Goal: Communication & Community: Answer question/provide support

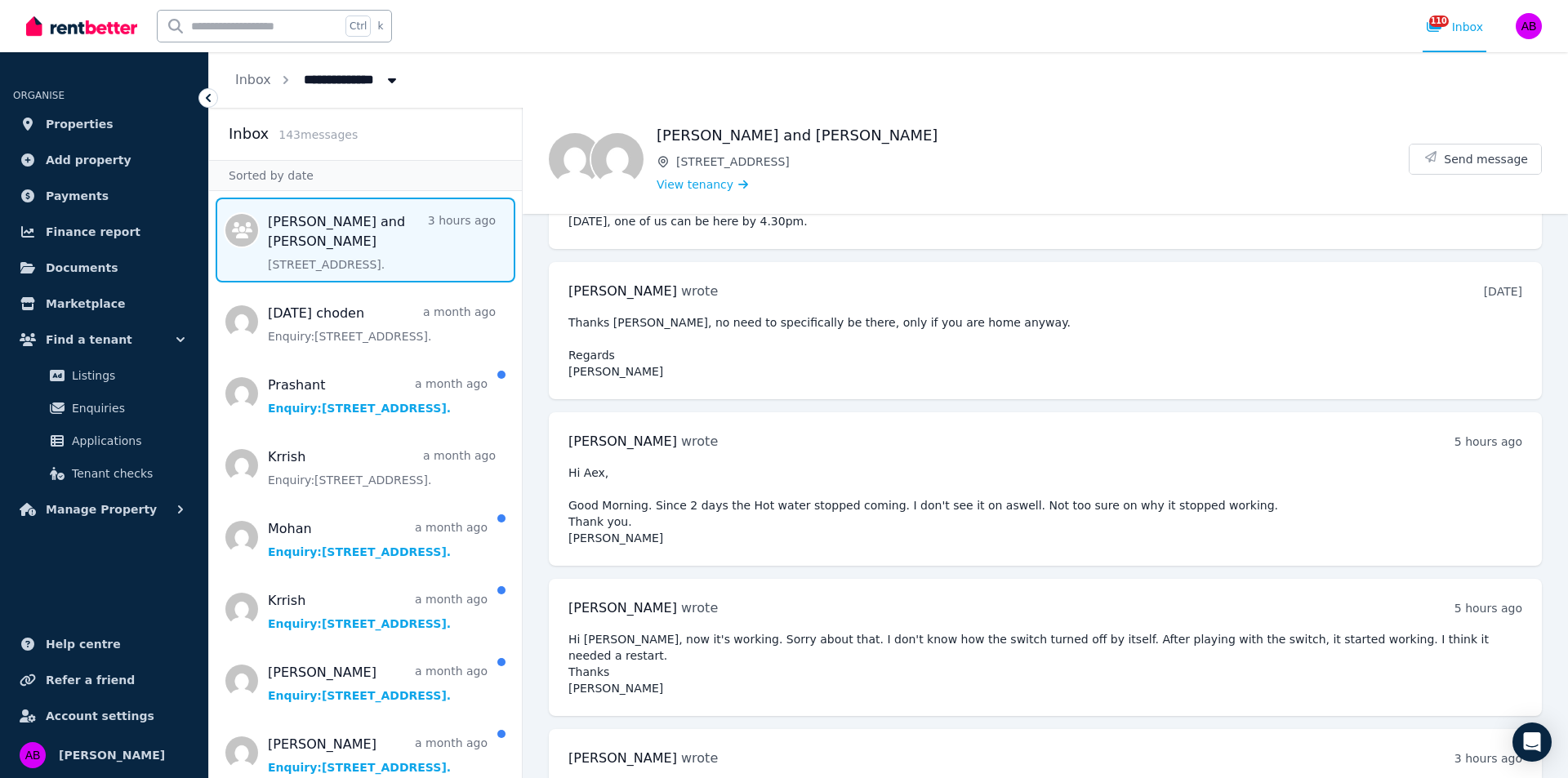
scroll to position [2453, 0]
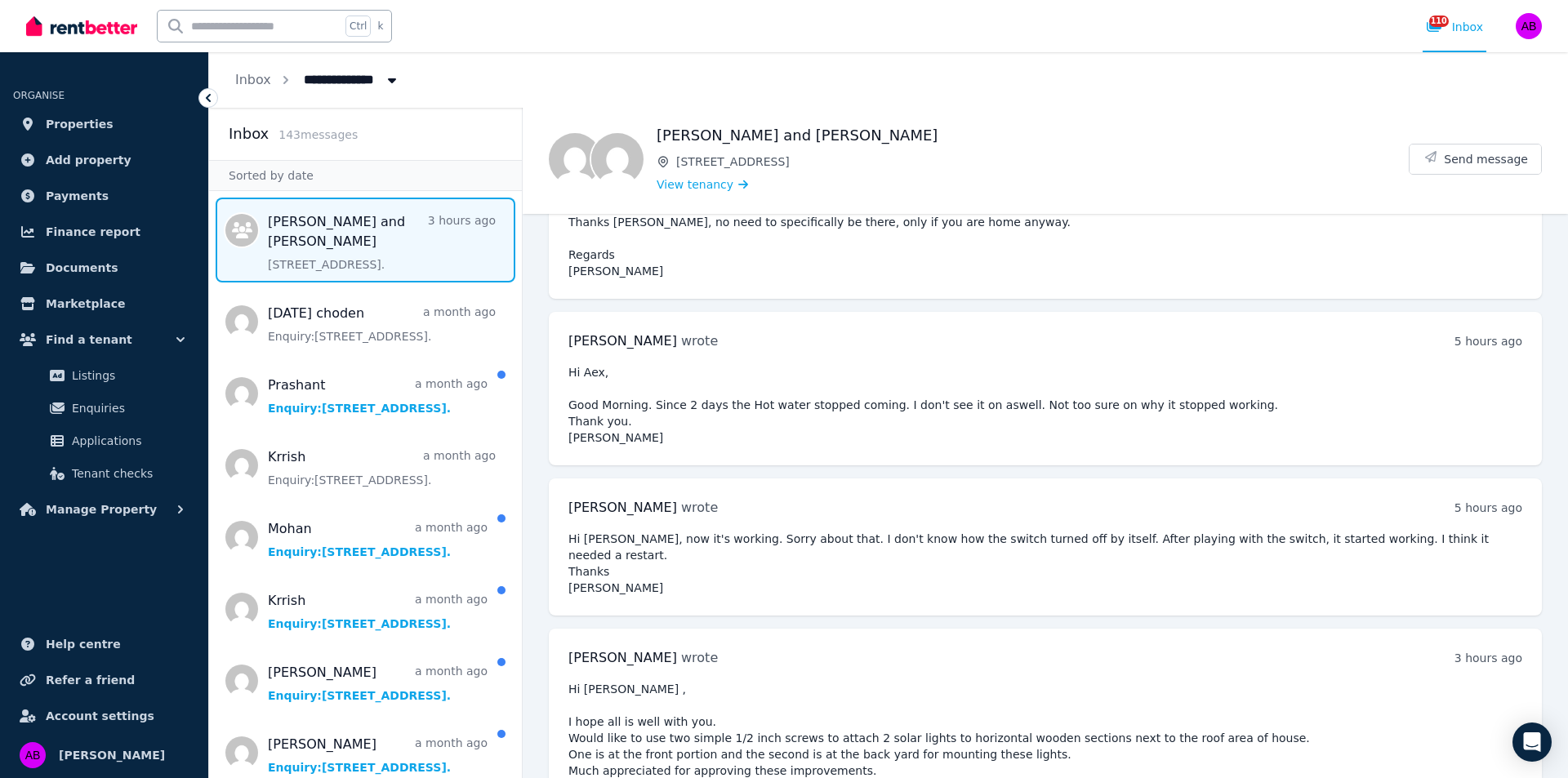
drag, startPoint x: 1312, startPoint y: 632, endPoint x: 1271, endPoint y: 591, distance: 58.0
click at [1307, 681] on pre "Hi [PERSON_NAME] , I hope all is well with you. Would like to use two simple 1/…" at bounding box center [1045, 754] width 954 height 147
click at [1483, 169] on button "Send message" at bounding box center [1475, 159] width 131 height 29
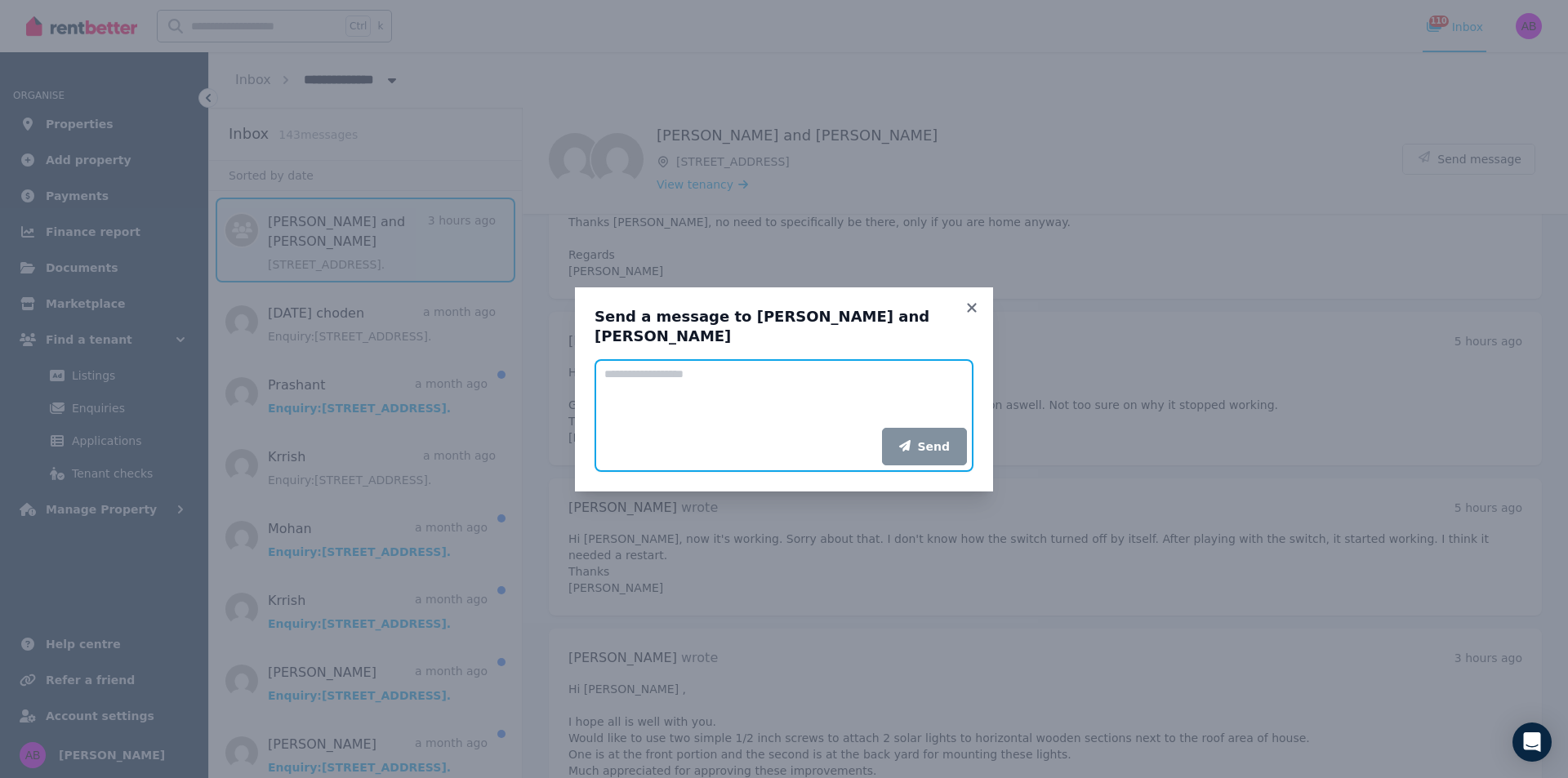
click at [735, 399] on textarea "Add your message" at bounding box center [784, 393] width 378 height 69
type textarea "**********"
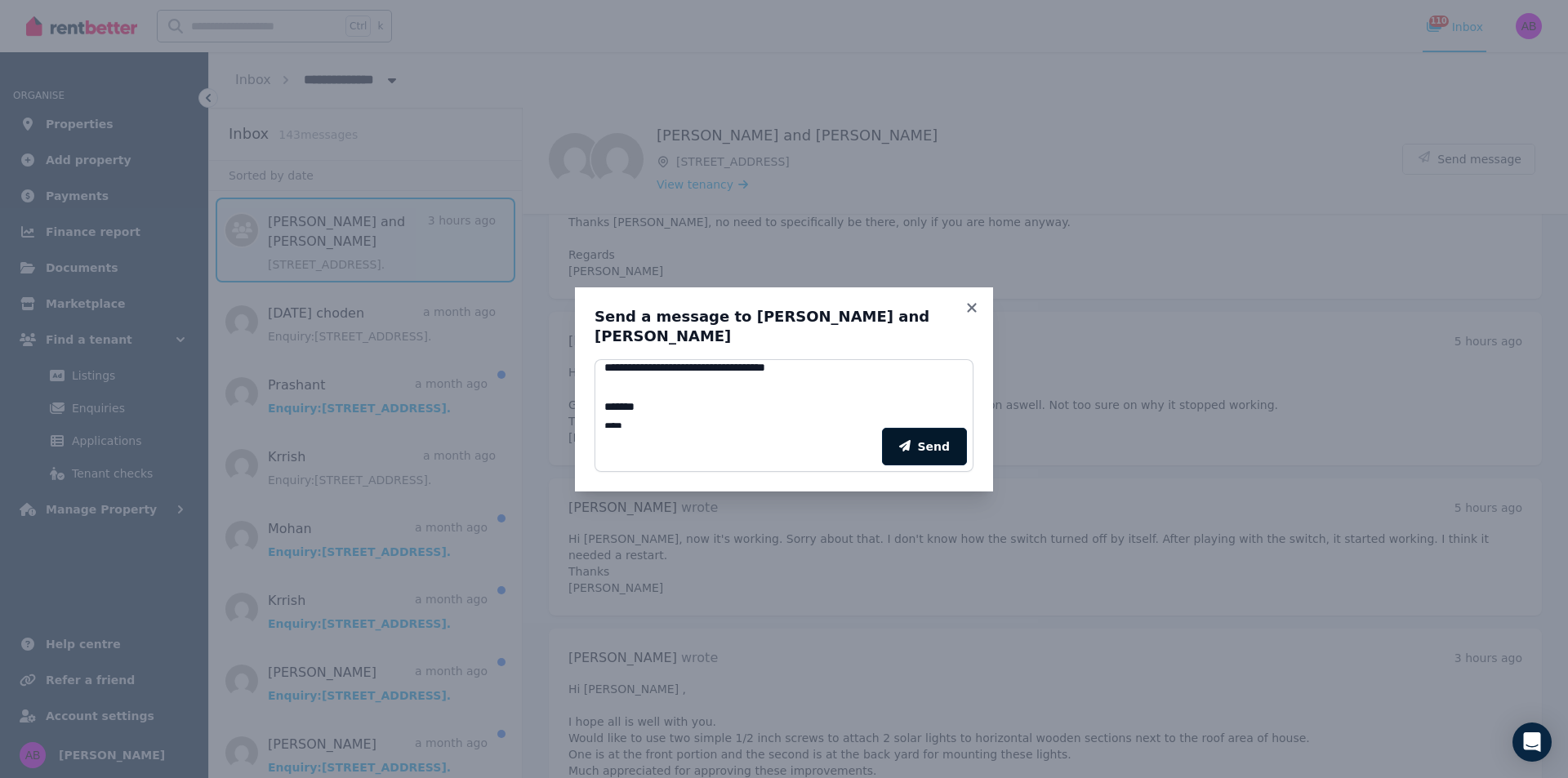
drag, startPoint x: 918, startPoint y: 451, endPoint x: 916, endPoint y: 476, distance: 25.1
click at [920, 451] on button "Send" at bounding box center [924, 446] width 85 height 38
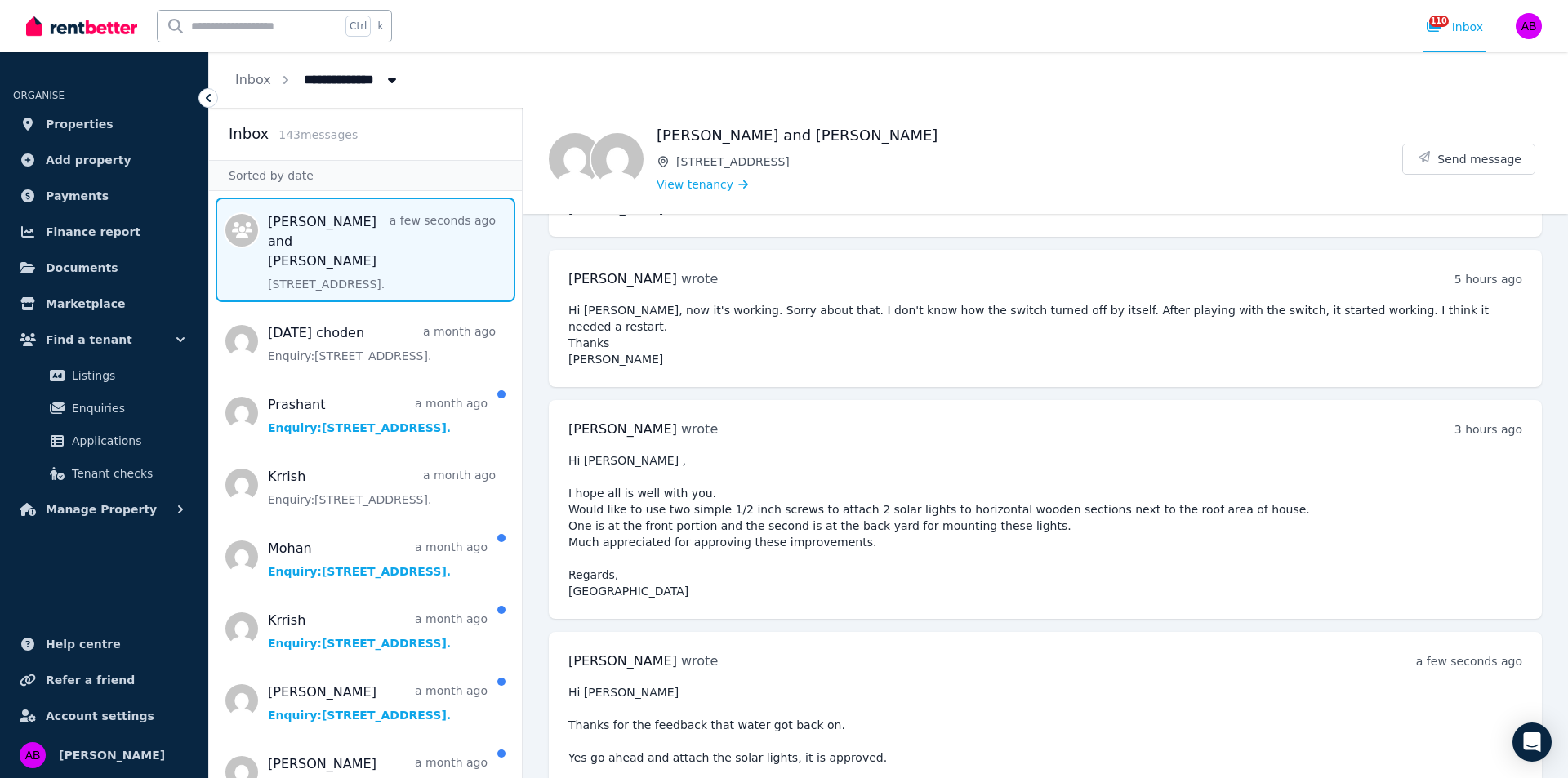
scroll to position [2701, 0]
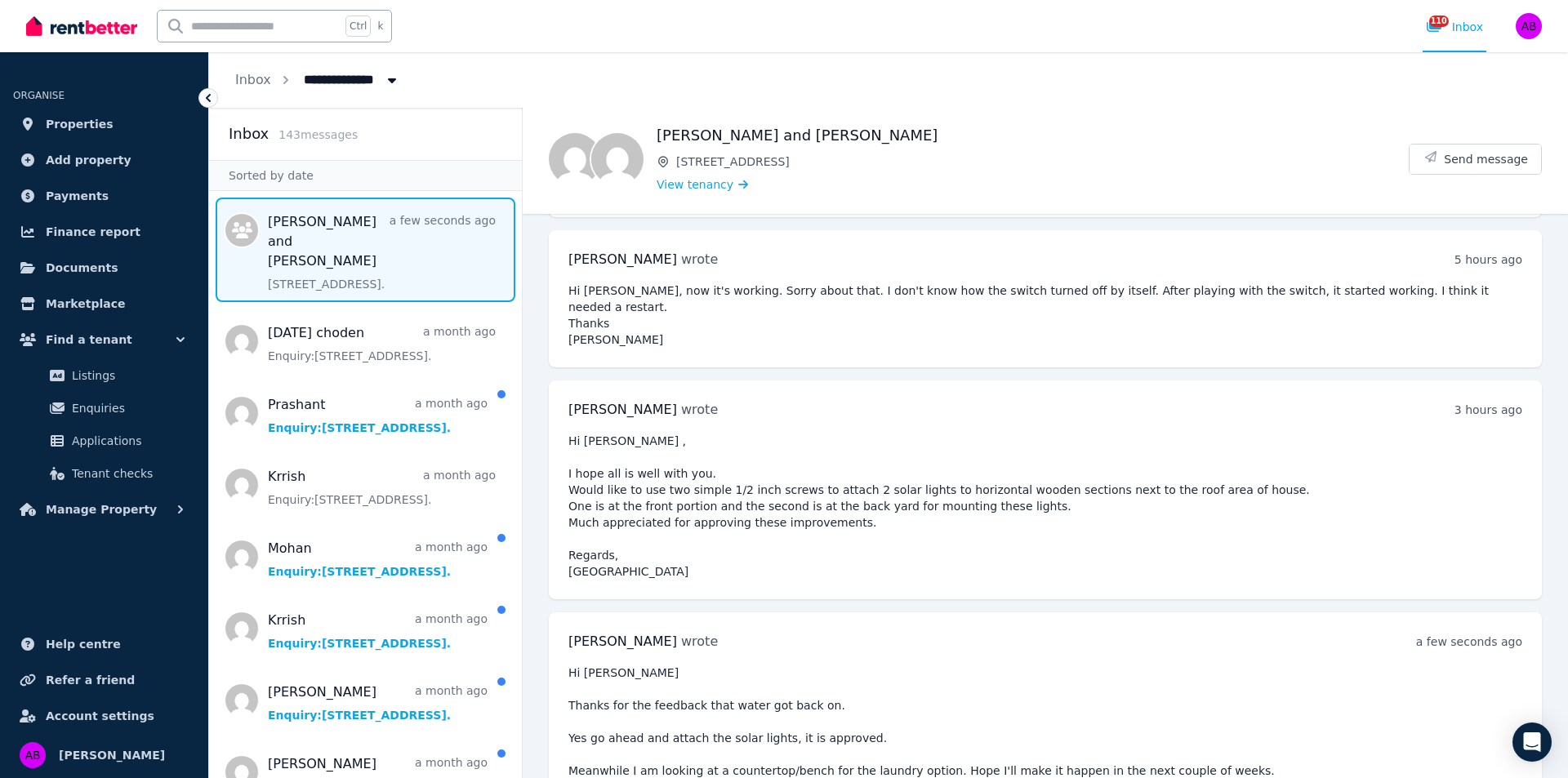
click at [398, 251] on span "Message list" at bounding box center [365, 250] width 313 height 104
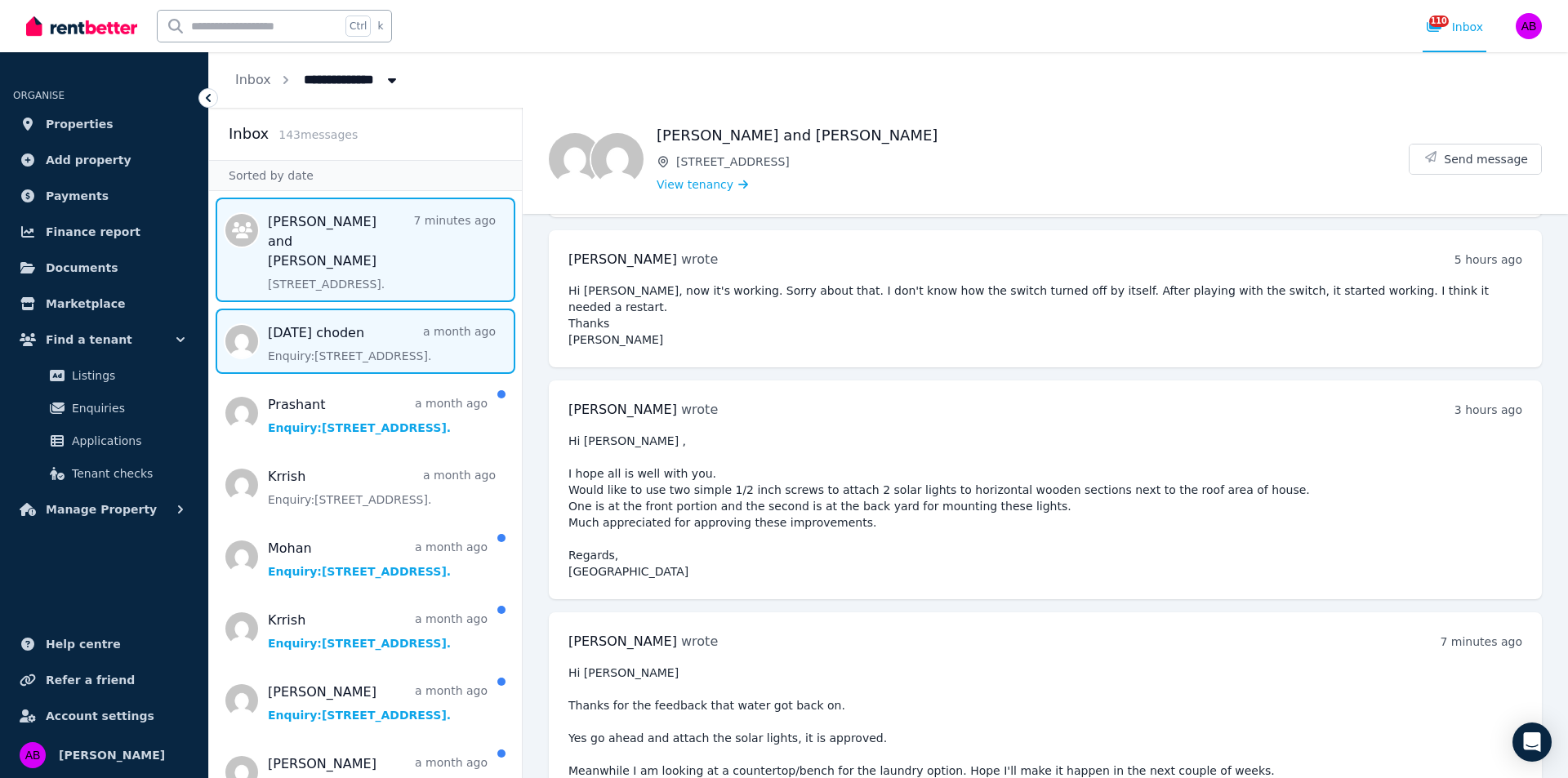
click at [366, 335] on span "Message list" at bounding box center [365, 341] width 313 height 65
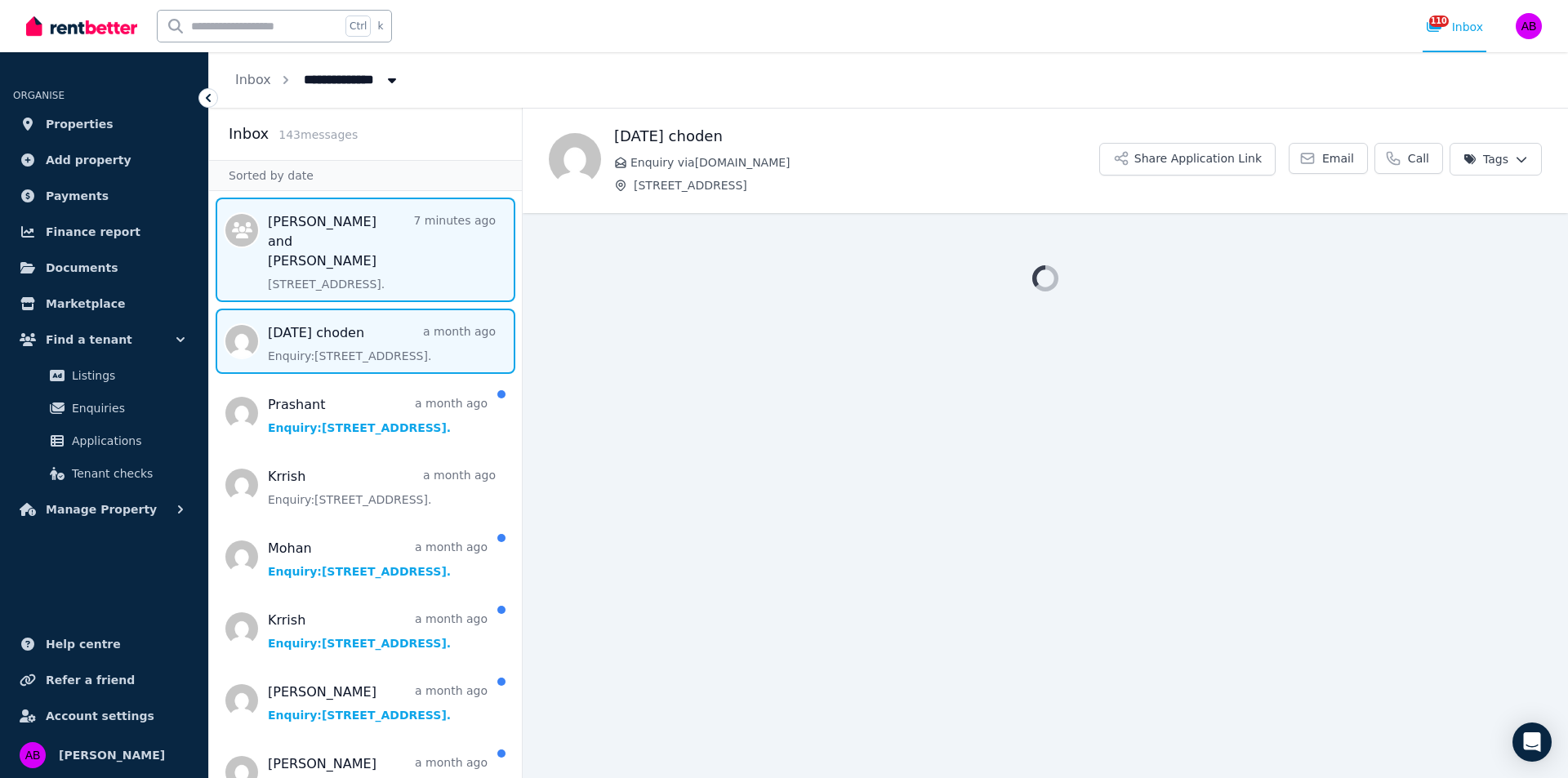
click at [367, 264] on span "Message list" at bounding box center [365, 250] width 313 height 104
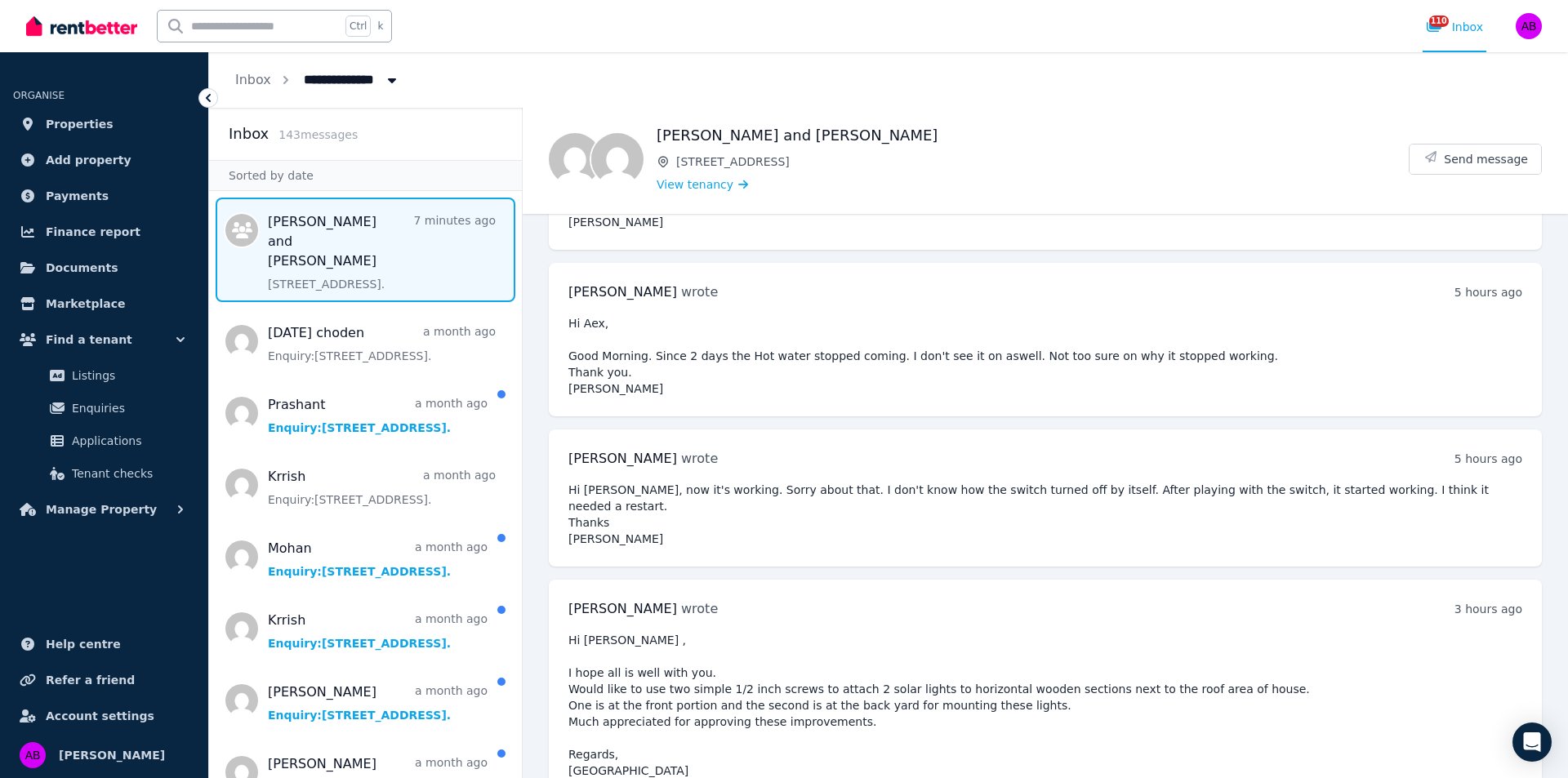
scroll to position [2701, 0]
